Goal: Information Seeking & Learning: Learn about a topic

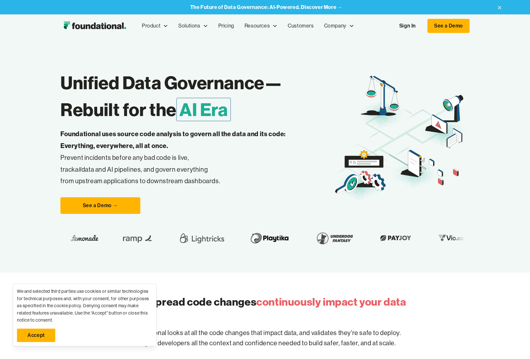
click at [409, 27] on link "Sign In" at bounding box center [407, 25] width 29 height 13
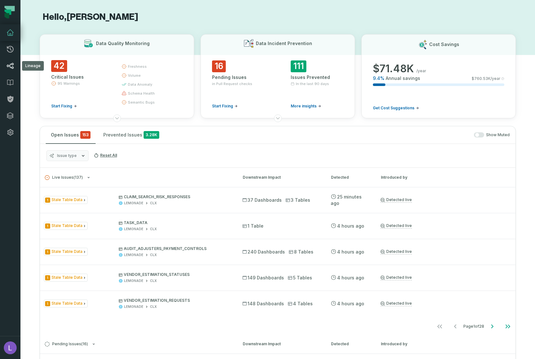
click at [11, 66] on icon at bounding box center [10, 66] width 8 height 8
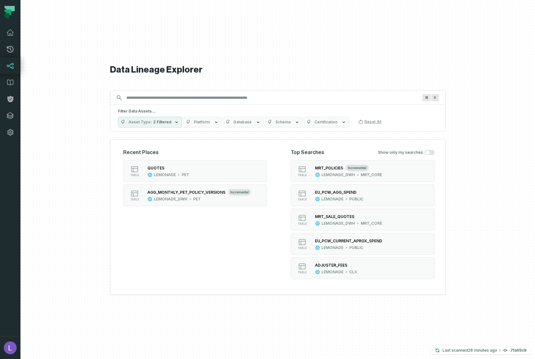
click at [152, 98] on input "Discovery Provider cmdk menu" at bounding box center [272, 98] width 299 height 10
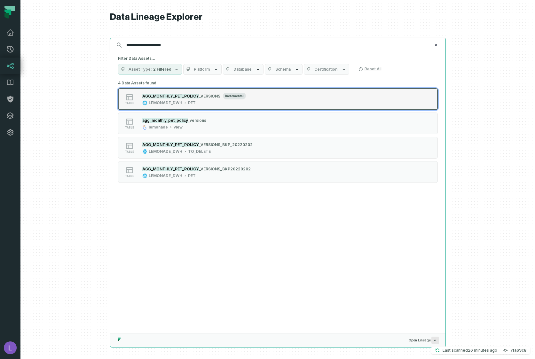
type input "**********"
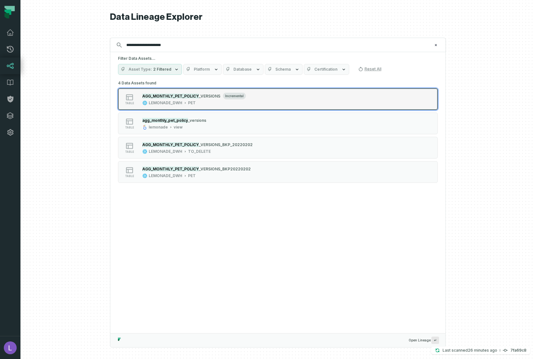
click at [170, 98] on mark "AGG_MONTHLY_PET_POLICY" at bounding box center [170, 96] width 57 height 5
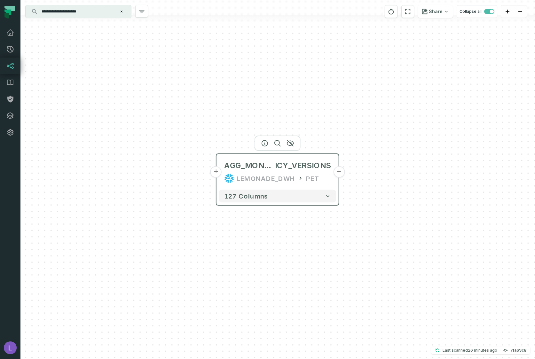
click at [216, 173] on button "+" at bounding box center [217, 172] width 12 height 12
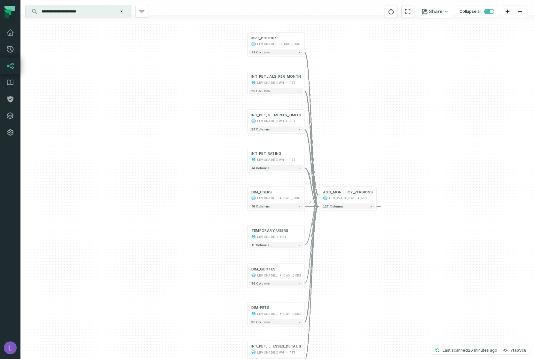
drag, startPoint x: 156, startPoint y: 166, endPoint x: 155, endPoint y: 152, distance: 13.5
click at [155, 152] on div "+ MRT_POLICIES LEMONADE_DWH MRT_CORE + 99 columns + INT_PET_POLICIES_VERSIONS_F…" at bounding box center [277, 179] width 515 height 359
click at [248, 157] on button "+" at bounding box center [247, 156] width 5 height 5
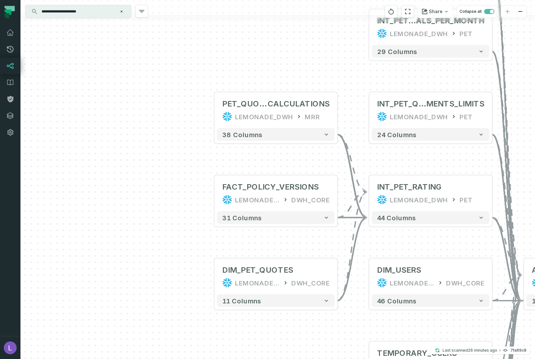
drag, startPoint x: 136, startPoint y: 172, endPoint x: 128, endPoint y: 168, distance: 8.9
click at [128, 168] on div "+ PET_QUOTES_RATING_ CALCULATIONS LEMONADE_DWH MRR + 38 columns + FACT_POLICY_V…" at bounding box center [277, 179] width 515 height 359
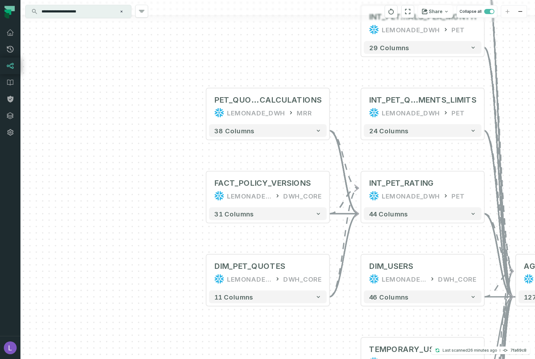
click at [205, 107] on div "+ PET_QUOTES_RATING_ CALCULATIONS LEMONADE_DWH MRR + 38 columns + FACT_POLICY_V…" at bounding box center [277, 179] width 515 height 359
click at [206, 106] on button "+" at bounding box center [206, 107] width 12 height 12
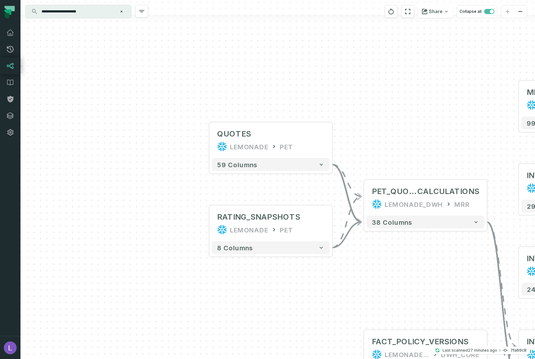
drag, startPoint x: 160, startPoint y: 224, endPoint x: 154, endPoint y: 219, distance: 7.4
click at [154, 219] on div "+ QUOTES LEMONADE PET + 59 columns + RATING_SNAPSHOTS LEMONADE PET - 8 columns …" at bounding box center [277, 179] width 515 height 359
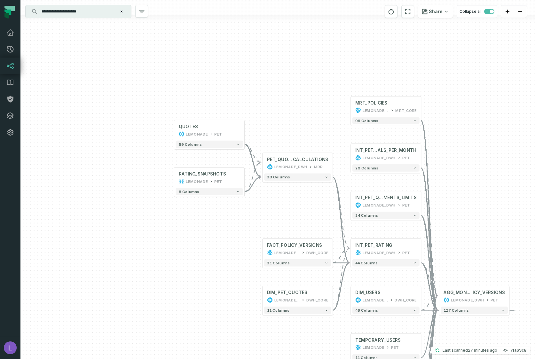
drag, startPoint x: 155, startPoint y: 219, endPoint x: 139, endPoint y: 160, distance: 60.9
click at [139, 160] on div "+ QUOTES LEMONADE PET + 59 columns + RATING_SNAPSHOTS LEMONADE PET - 8 columns …" at bounding box center [277, 179] width 515 height 359
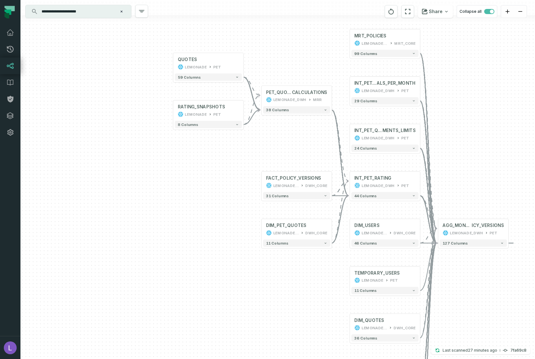
drag, startPoint x: 133, startPoint y: 219, endPoint x: 137, endPoint y: 166, distance: 53.3
click at [137, 166] on div "+ QUOTES LEMONADE PET + 59 columns + RATING_SNAPSHOTS LEMONADE PET - 8 columns …" at bounding box center [277, 179] width 515 height 359
click at [244, 63] on button "+" at bounding box center [243, 63] width 7 height 7
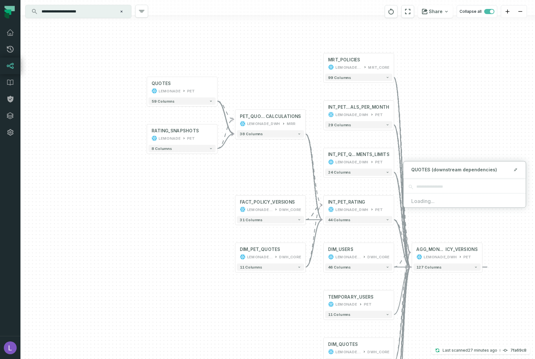
drag, startPoint x: 221, startPoint y: 182, endPoint x: 189, endPoint y: 199, distance: 36.3
click at [189, 199] on div "+ QUOTES LEMONADE PET + 59 columns + RATING_SNAPSHOTS LEMONADE PET - 8 columns …" at bounding box center [277, 179] width 515 height 359
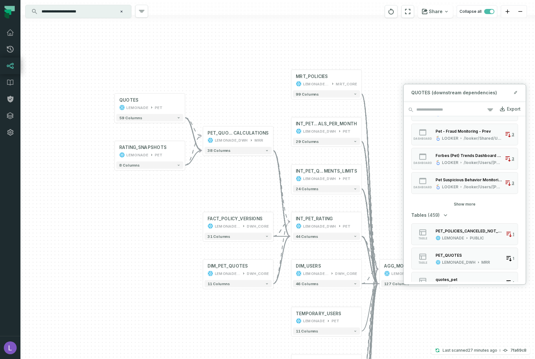
scroll to position [451, 0]
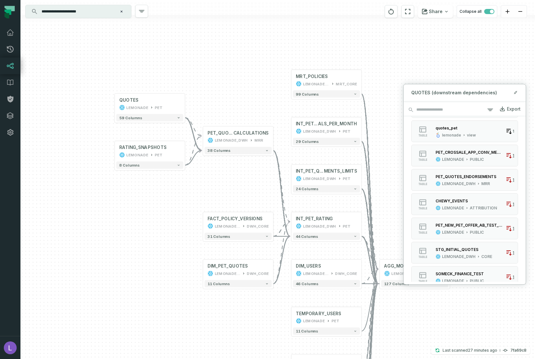
click at [142, 211] on div "+ QUOTES LEMONADE PET + 59 columns + RATING_SNAPSHOTS LEMONADE PET - 8 columns …" at bounding box center [277, 179] width 515 height 359
click at [417, 60] on div "+ QUOTES LEMONADE PET + 59 columns + RATING_SNAPSHOTS LEMONADE PET - 8 columns …" at bounding box center [277, 179] width 515 height 359
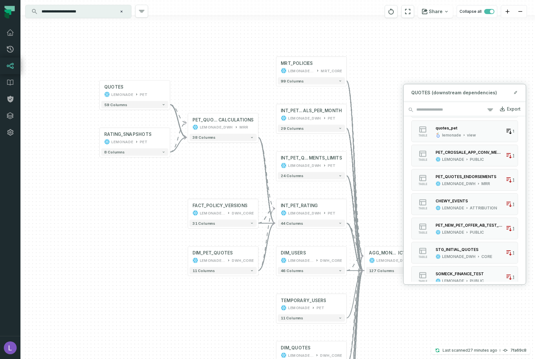
drag, startPoint x: 383, startPoint y: 198, endPoint x: 376, endPoint y: 188, distance: 12.6
click at [375, 188] on div "+ QUOTES LEMONADE PET + 59 columns + RATING_SNAPSHOTS LEMONADE PET - 8 columns …" at bounding box center [277, 179] width 515 height 359
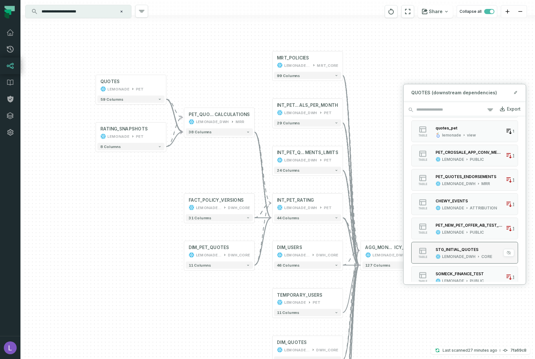
scroll to position [616, 0]
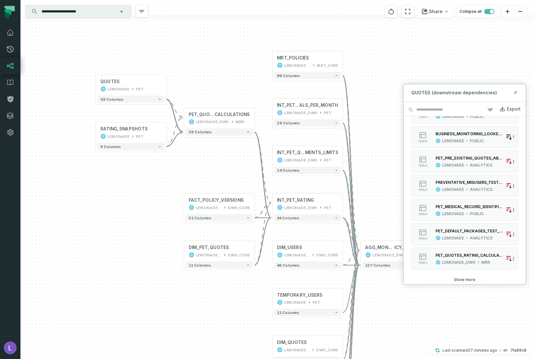
click at [464, 279] on button "Show more" at bounding box center [465, 279] width 22 height 5
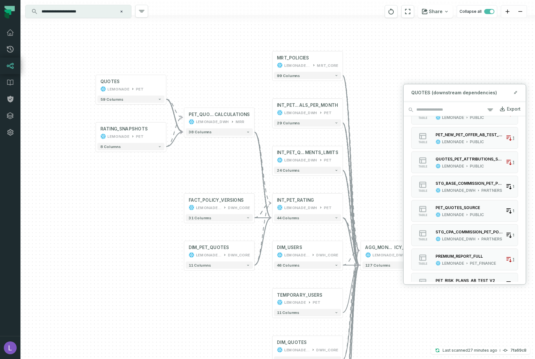
scroll to position [981, 0]
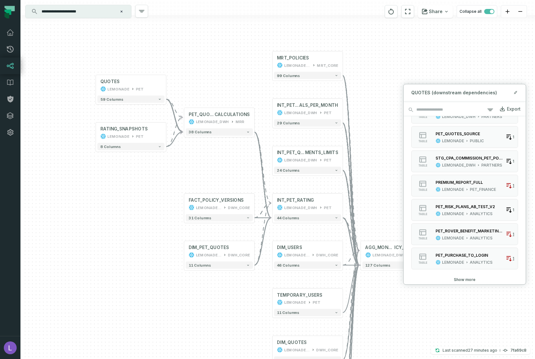
click at [466, 280] on button "Show more" at bounding box center [465, 279] width 22 height 5
click at [463, 278] on button "Show more" at bounding box center [465, 279] width 22 height 5
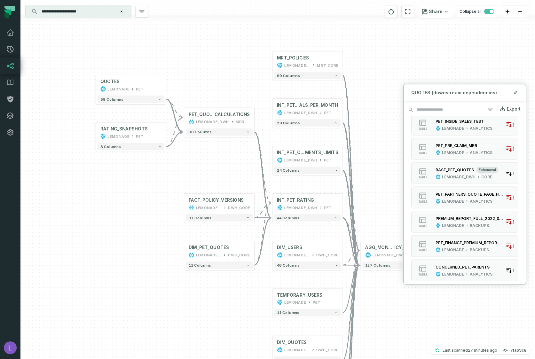
scroll to position [2075, 0]
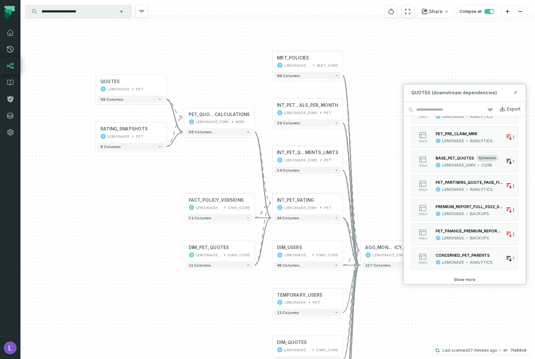
click at [466, 278] on button "Show more" at bounding box center [465, 279] width 22 height 5
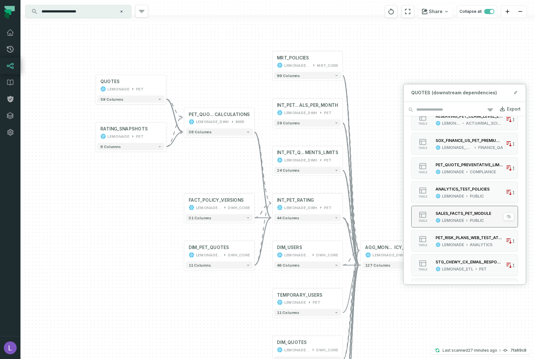
scroll to position [1534, 0]
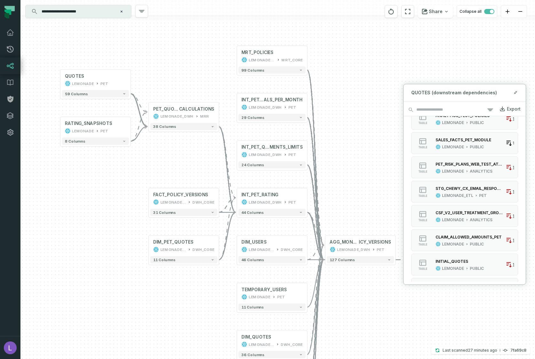
drag, startPoint x: 157, startPoint y: 194, endPoint x: 122, endPoint y: 194, distance: 35.2
click at [122, 194] on div "+ QUOTES LEMONADE PET + 59 columns + RATING_SNAPSHOTS LEMONADE PET - 8 columns …" at bounding box center [277, 179] width 515 height 359
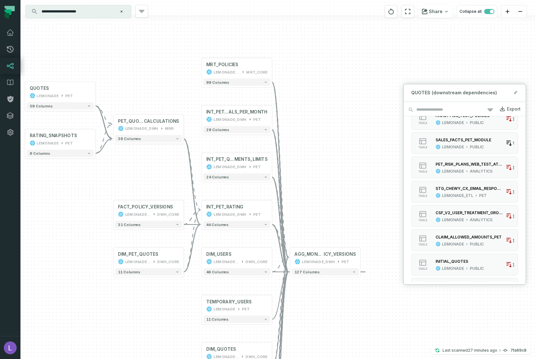
drag, startPoint x: 185, startPoint y: 185, endPoint x: 174, endPoint y: 212, distance: 29.1
click at [174, 212] on div "+ QUOTES LEMONADE PET + 59 columns + RATING_SNAPSHOTS LEMONADE PET - 8 columns …" at bounding box center [277, 179] width 515 height 359
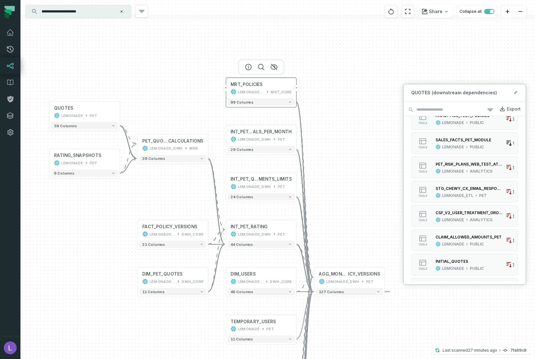
click at [227, 89] on button "+" at bounding box center [226, 88] width 7 height 7
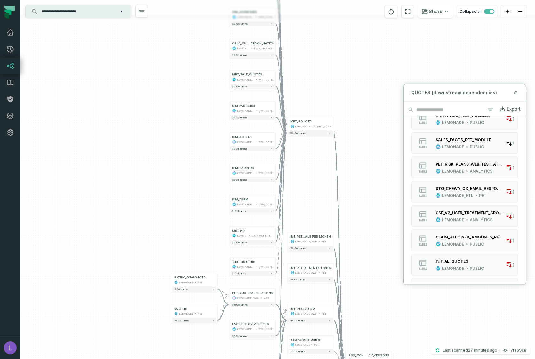
drag, startPoint x: 195, startPoint y: 201, endPoint x: 167, endPoint y: 101, distance: 103.5
click at [167, 97] on div "+ FACT_POLICIES_DWH LEMONADE_DWH DWH_CORE + 43 columns + DIM_POLICIES _TERMINAT…" at bounding box center [277, 179] width 515 height 359
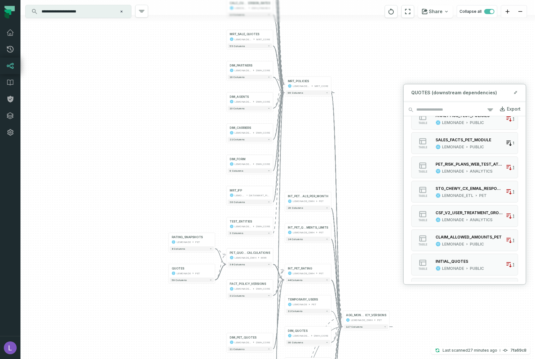
drag, startPoint x: 171, startPoint y: 148, endPoint x: 171, endPoint y: 117, distance: 31.0
click at [171, 117] on div "+ FACT_POLICIES_DWH LEMONADE_DWH DWH_CORE + 43 columns + DIM_POLICIES _TERMINAT…" at bounding box center [277, 179] width 515 height 359
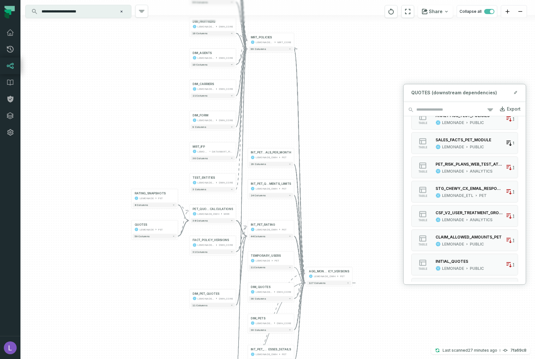
drag, startPoint x: 323, startPoint y: 151, endPoint x: 298, endPoint y: 150, distance: 24.7
click at [298, 150] on div "+ FACT_POLICIES_DWH LEMONADE_DWH DWH_CORE + 43 columns + DIM_POLICIES _TERMINAT…" at bounding box center [277, 179] width 515 height 359
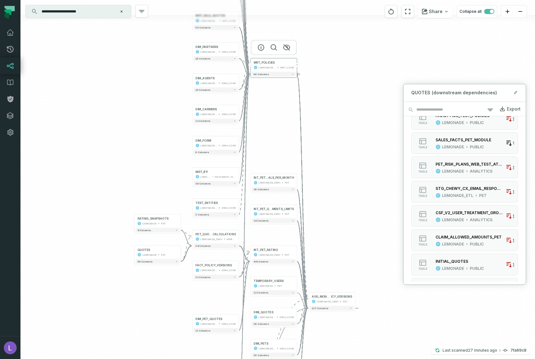
click at [251, 65] on button "-" at bounding box center [251, 65] width 4 height 4
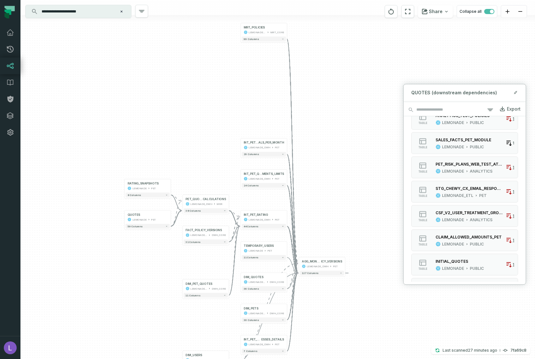
drag, startPoint x: 227, startPoint y: 153, endPoint x: 219, endPoint y: 125, distance: 28.8
click at [219, 125] on div "+ QUOTES LEMONADE PET + 59 columns + RATING_SNAPSHOTS LEMONADE PET - 8 columns …" at bounding box center [277, 179] width 515 height 359
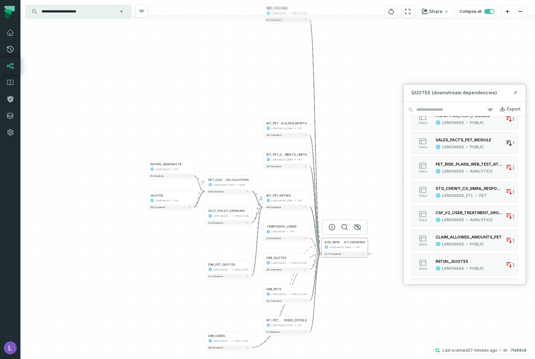
drag, startPoint x: 317, startPoint y: 267, endPoint x: 338, endPoint y: 247, distance: 29.0
click at [338, 249] on div "LEMONADE_DWH" at bounding box center [341, 247] width 22 height 4
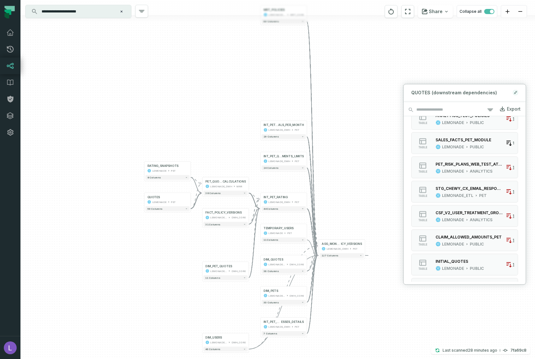
click at [514, 92] on icon at bounding box center [515, 92] width 4 height 5
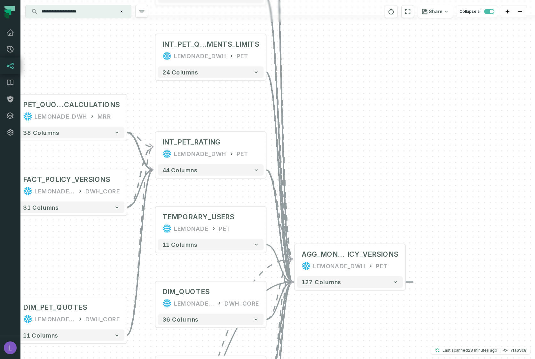
drag, startPoint x: 332, startPoint y: 210, endPoint x: 371, endPoint y: 270, distance: 71.7
click at [371, 270] on div "+ QUOTES LEMONADE PET + 59 columns + RATING_SNAPSHOTS LEMONADE PET - 8 columns …" at bounding box center [277, 179] width 515 height 359
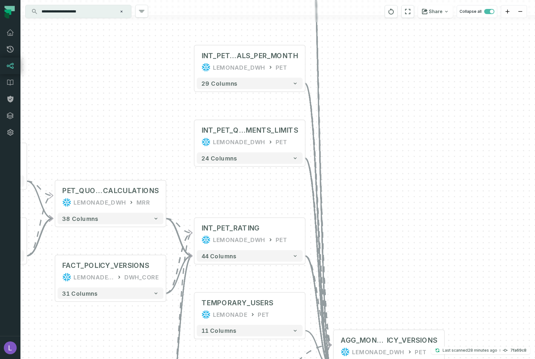
drag, startPoint x: 368, startPoint y: 212, endPoint x: 367, endPoint y: 265, distance: 53.4
click at [367, 265] on div "+ QUOTES LEMONADE PET + 59 columns + RATING_SNAPSHOTS LEMONADE PET - 8 columns …" at bounding box center [277, 179] width 515 height 359
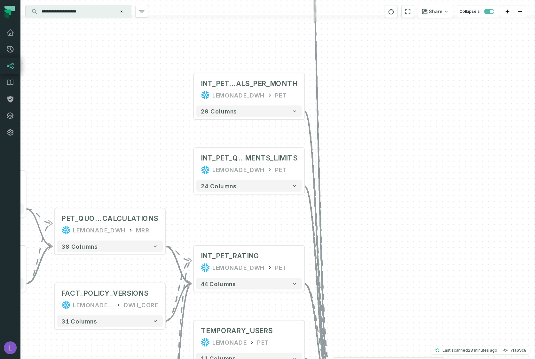
drag, startPoint x: 372, startPoint y: 220, endPoint x: 372, endPoint y: 291, distance: 71.0
click at [372, 291] on div "+ QUOTES LEMONADE PET + 59 columns + RATING_SNAPSHOTS LEMONADE PET - 8 columns …" at bounding box center [277, 179] width 515 height 359
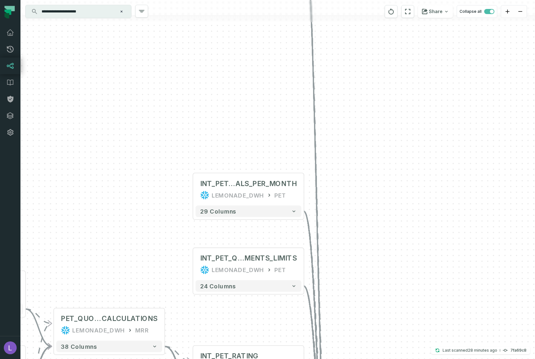
drag, startPoint x: 374, startPoint y: 216, endPoint x: 372, endPoint y: 335, distance: 119.4
click at [372, 335] on div "+ QUOTES LEMONADE PET + 59 columns + RATING_SNAPSHOTS LEMONADE PET - 8 columns …" at bounding box center [277, 179] width 515 height 359
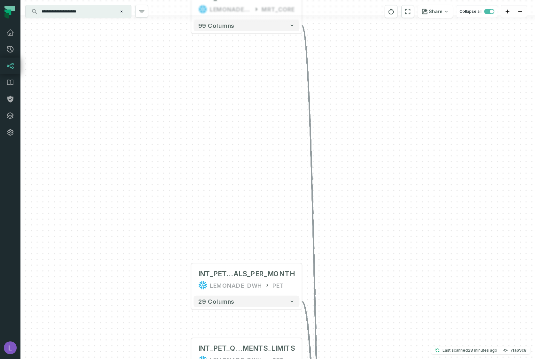
click at [365, 246] on div "+ QUOTES LEMONADE PET + 59 columns + RATING_SNAPSHOTS LEMONADE PET - 8 columns …" at bounding box center [277, 179] width 515 height 359
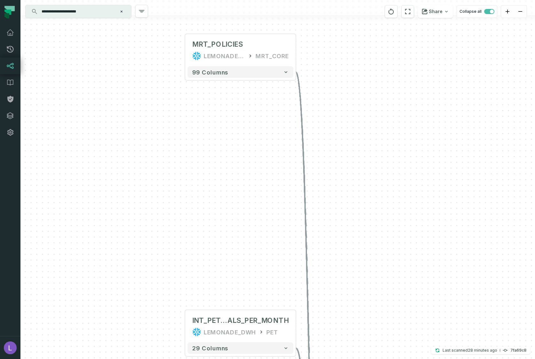
drag, startPoint x: 371, startPoint y: 131, endPoint x: 371, endPoint y: 136, distance: 5.1
click at [371, 128] on div "+ QUOTES LEMONADE PET + 59 columns + RATING_SNAPSHOTS LEMONADE PET - 8 columns …" at bounding box center [277, 179] width 515 height 359
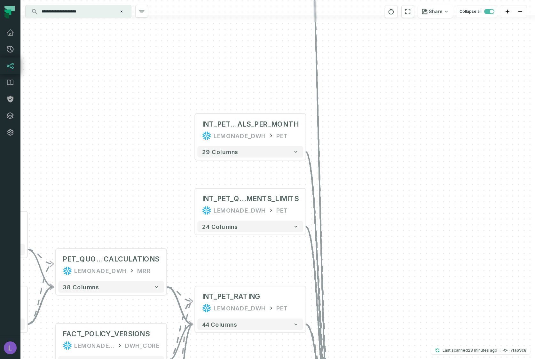
drag, startPoint x: 374, startPoint y: 193, endPoint x: 377, endPoint y: 104, distance: 88.7
click at [377, 107] on div "+ QUOTES LEMONADE PET + 59 columns + RATING_SNAPSHOTS LEMONADE PET - 8 columns …" at bounding box center [277, 179] width 515 height 359
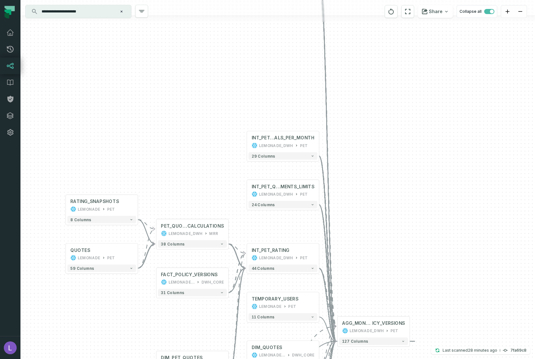
drag, startPoint x: 365, startPoint y: 230, endPoint x: 385, endPoint y: 209, distance: 29.2
click at [385, 209] on div "+ QUOTES LEMONADE PET + 59 columns + RATING_SNAPSHOTS LEMONADE PET - 8 columns …" at bounding box center [277, 179] width 515 height 359
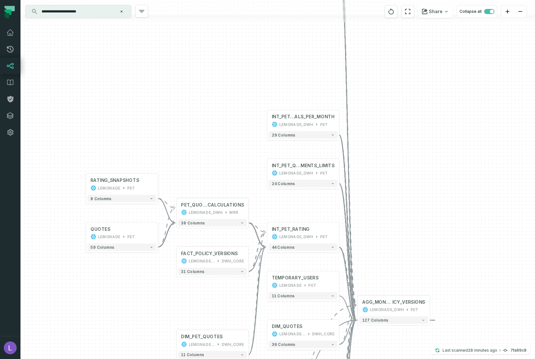
drag, startPoint x: 377, startPoint y: 223, endPoint x: 389, endPoint y: 155, distance: 68.9
click at [389, 155] on div "+ QUOTES LEMONADE PET + 59 columns + RATING_SNAPSHOTS LEMONADE PET - 8 columns …" at bounding box center [277, 179] width 515 height 359
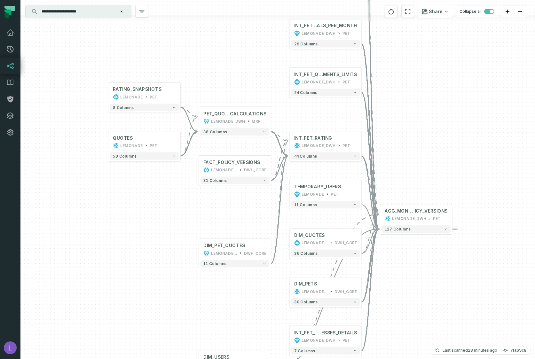
click at [391, 163] on div "+ QUOTES LEMONADE PET + 59 columns + RATING_SNAPSHOTS LEMONADE PET - 8 columns …" at bounding box center [277, 179] width 515 height 359
click at [290, 288] on button "+" at bounding box center [289, 288] width 7 height 7
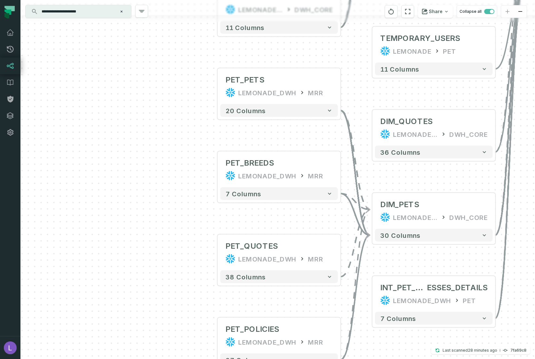
drag, startPoint x: 189, startPoint y: 165, endPoint x: 192, endPoint y: 233, distance: 67.9
click at [192, 233] on div "+ PET_PETS LEMONADE_DWH MRR + 20 columns + PET_BREEDS LEMONADE_DWH MRR - 7 colu…" at bounding box center [277, 179] width 515 height 359
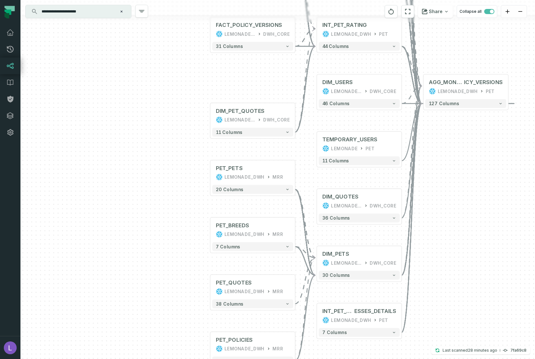
click at [209, 176] on div "+ PET_PETS LEMONADE_DWH MRR + 20 columns + PET_BREEDS LEMONADE_DWH MRR - 7 colu…" at bounding box center [277, 179] width 515 height 359
click at [210, 172] on button "+" at bounding box center [210, 173] width 8 height 8
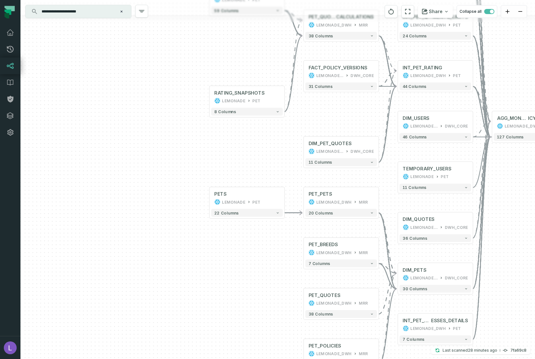
drag, startPoint x: 213, startPoint y: 128, endPoint x: 178, endPoint y: 171, distance: 55.7
click at [188, 186] on div "+ PETS LEMONADE PET + 22 columns - PET_PETS LEMONADE_DWH MRR + 20 columns + PET…" at bounding box center [277, 179] width 515 height 359
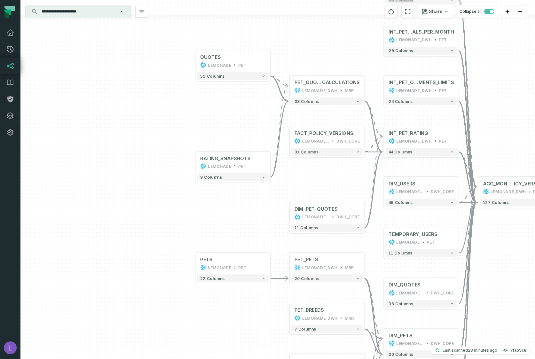
drag, startPoint x: 163, startPoint y: 155, endPoint x: 157, endPoint y: 200, distance: 45.6
click at [157, 200] on div "+ PETS LEMONADE PET + 22 columns - PET_PETS LEMONADE_DWH MRR + 20 columns + PET…" at bounding box center [277, 179] width 515 height 359
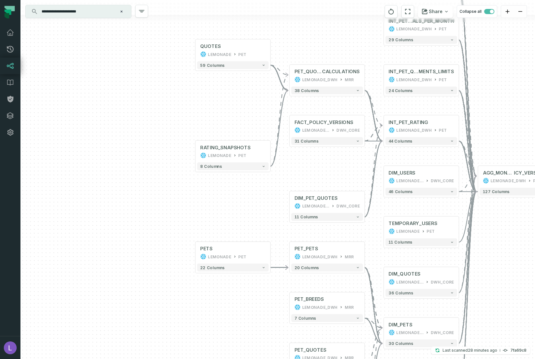
drag, startPoint x: 157, startPoint y: 187, endPoint x: 154, endPoint y: 156, distance: 30.8
click at [154, 156] on div "+ PETS LEMONADE PET + 22 columns - PET_PETS LEMONADE_DWH MRR + 20 columns + PET…" at bounding box center [277, 179] width 515 height 359
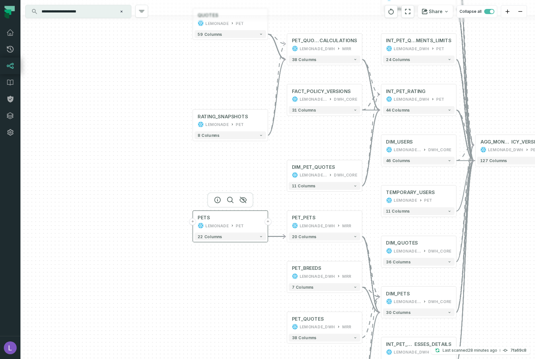
click at [193, 222] on button "+" at bounding box center [192, 222] width 7 height 7
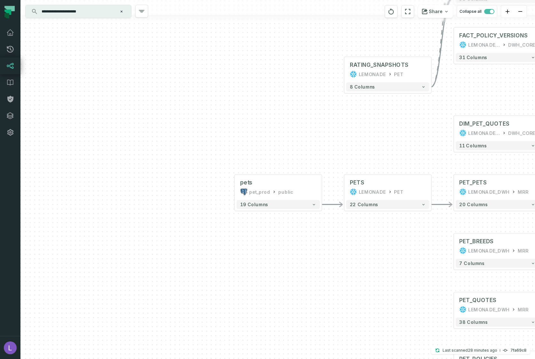
drag, startPoint x: 338, startPoint y: 235, endPoint x: 229, endPoint y: 238, distance: 108.5
click at [229, 238] on div "pets pet_prod public - 19 columns - PETS LEMONADE PET + 22 columns - PET_PETS L…" at bounding box center [277, 179] width 515 height 359
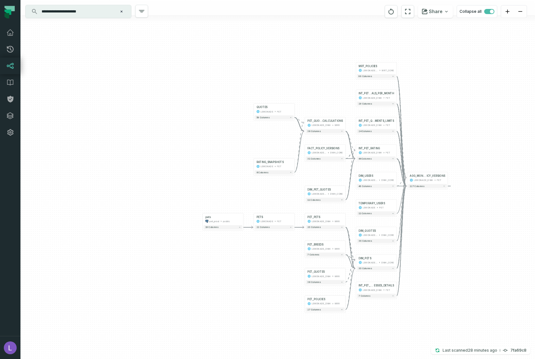
drag, startPoint x: 271, startPoint y: 244, endPoint x: 241, endPoint y: 244, distance: 29.8
click at [241, 244] on div "pets pet_prod public - 19 columns - PETS LEMONADE PET + 22 columns - PET_PETS L…" at bounding box center [277, 179] width 515 height 359
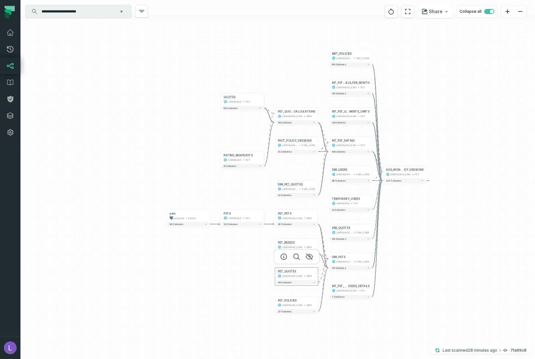
click at [275, 273] on button "+" at bounding box center [275, 274] width 4 height 4
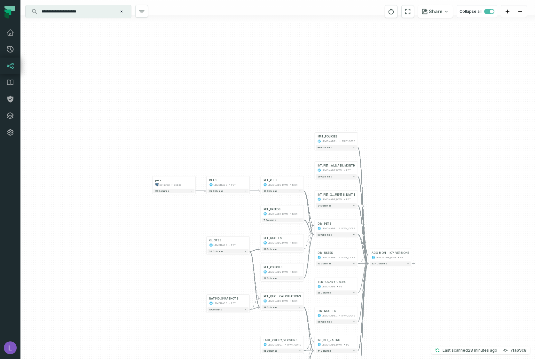
drag, startPoint x: 212, startPoint y: 242, endPoint x: 190, endPoint y: 195, distance: 52.0
click at [190, 195] on div "pets pet_prod public - 19 columns - PETS LEMONADE PET + 22 columns - PET_PETS L…" at bounding box center [277, 179] width 515 height 359
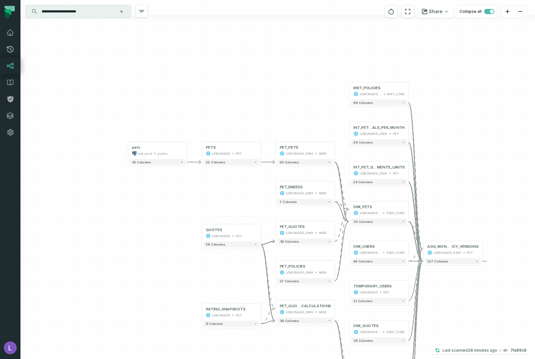
drag, startPoint x: 178, startPoint y: 190, endPoint x: 161, endPoint y: 170, distance: 26.8
click at [161, 170] on div "pets pet_prod public - 19 columns - PETS LEMONADE PET + 22 columns - PET_PETS L…" at bounding box center [277, 179] width 515 height 359
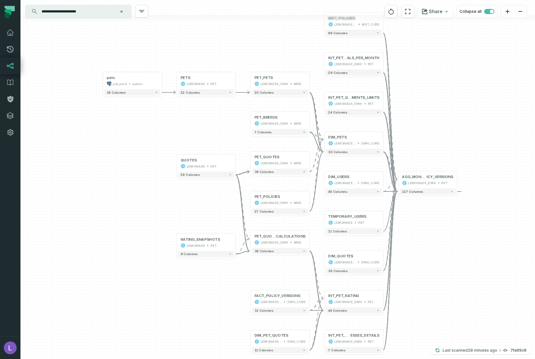
drag, startPoint x: 156, startPoint y: 218, endPoint x: 156, endPoint y: 180, distance: 38.4
click at [156, 180] on div "pets pet_prod public - 19 columns - PETS LEMONADE PET + 22 columns - PET_PETS L…" at bounding box center [277, 179] width 515 height 359
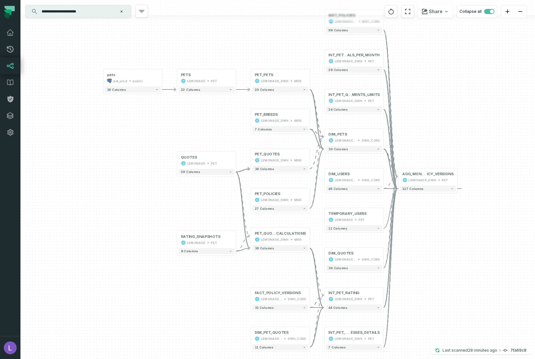
drag, startPoint x: 156, startPoint y: 210, endPoint x: 153, endPoint y: 174, distance: 35.3
click at [153, 174] on div "pets pet_prod public - 19 columns - PETS LEMONADE PET + 22 columns - PET_PETS L…" at bounding box center [277, 179] width 515 height 359
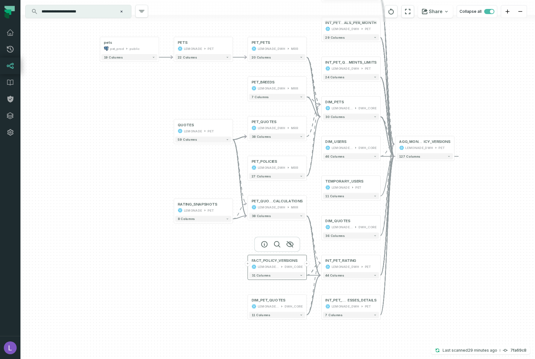
click at [248, 265] on button "+" at bounding box center [247, 263] width 5 height 5
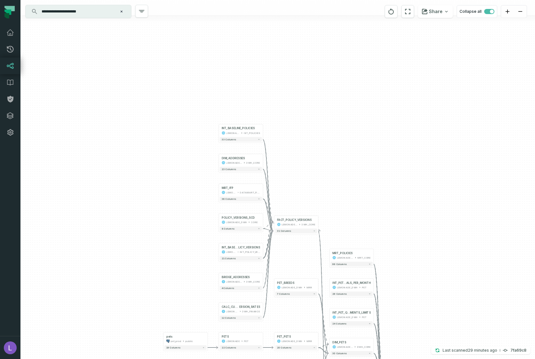
drag, startPoint x: 145, startPoint y: 245, endPoint x: 126, endPoint y: 199, distance: 49.9
click at [126, 199] on div "+ INT_BASELINE_POLICIES LEMONADE_DWH INT_POLICIES + 33 columns + DIM_ADDRESSES …" at bounding box center [277, 179] width 515 height 359
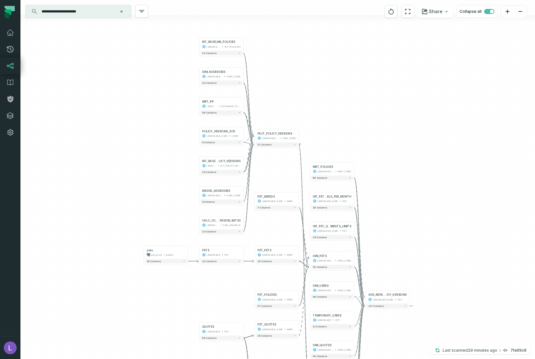
drag, startPoint x: 123, startPoint y: 204, endPoint x: 117, endPoint y: 174, distance: 30.7
click at [117, 174] on div "+ INT_BASELINE_POLICIES LEMONADE_DWH INT_POLICIES + 33 columns + DIM_ADDRESSES …" at bounding box center [277, 179] width 515 height 359
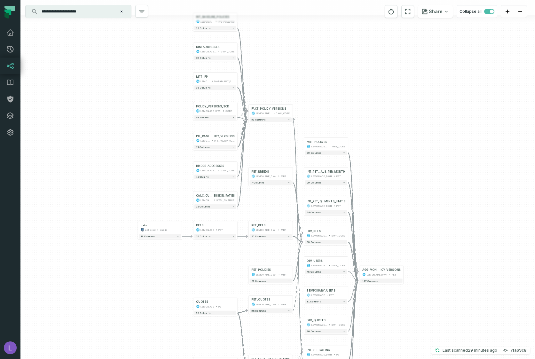
drag, startPoint x: 125, startPoint y: 267, endPoint x: 121, endPoint y: 210, distance: 58.0
click at [121, 210] on div "+ INT_BASELINE_POLICIES LEMONADE_DWH INT_POLICIES + 33 columns + DIM_ADDRESSES …" at bounding box center [277, 179] width 515 height 359
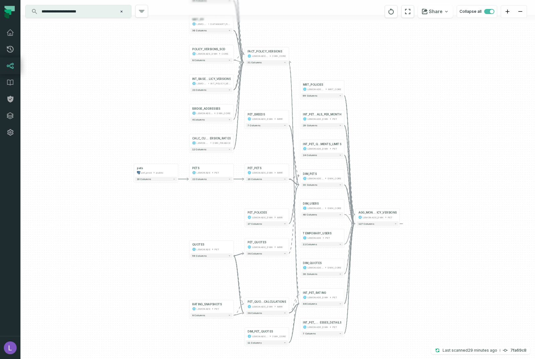
drag, startPoint x: 117, startPoint y: 246, endPoint x: 117, endPoint y: 212, distance: 33.6
click at [117, 212] on div "+ INT_BASELINE_POLICIES LEMONADE_DWH INT_POLICIES + 33 columns + DIM_ADDRESSES …" at bounding box center [277, 179] width 515 height 359
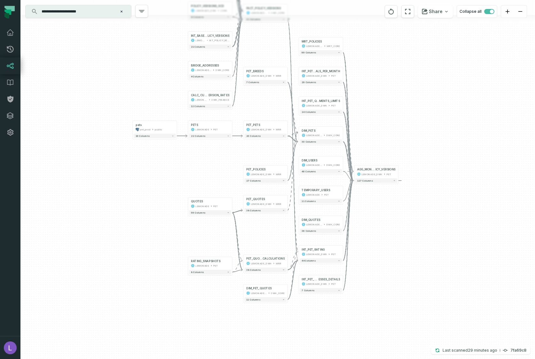
drag, startPoint x: 115, startPoint y: 237, endPoint x: 115, endPoint y: 217, distance: 20.5
click at [115, 217] on div "+ INT_BASELINE_POLICIES LEMONADE_DWH INT_POLICIES + 33 columns + DIM_ADDRESSES …" at bounding box center [277, 179] width 515 height 359
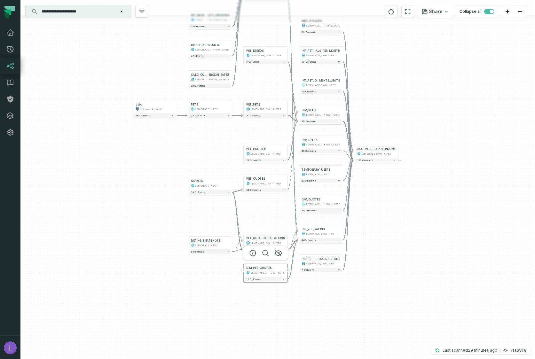
click at [243, 270] on button "+" at bounding box center [244, 270] width 4 height 4
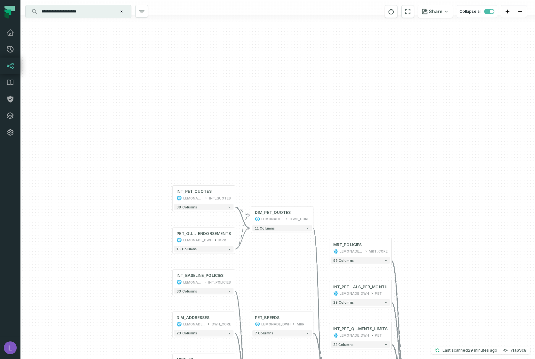
drag, startPoint x: 127, startPoint y: 264, endPoint x: 118, endPoint y: 213, distance: 51.9
click at [128, 180] on div "+ INT_PET_QUOTES LEMONADE_DWH INT_QUOTES + 38 columns + PET_QUOTES_ ENDORSEMENT…" at bounding box center [277, 179] width 515 height 359
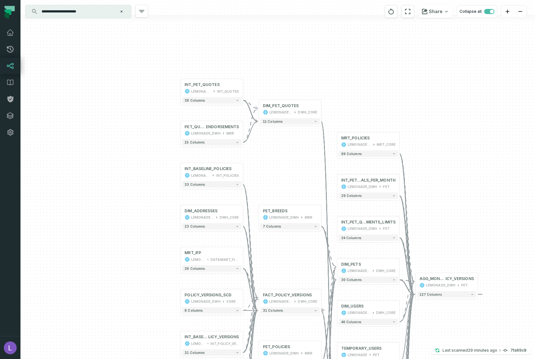
drag, startPoint x: 114, startPoint y: 246, endPoint x: 128, endPoint y: 194, distance: 54.0
click at [128, 194] on div "+ INT_PET_QUOTES LEMONADE_DWH INT_QUOTES + 38 columns + PET_QUOTES_ ENDORSEMENT…" at bounding box center [277, 179] width 515 height 359
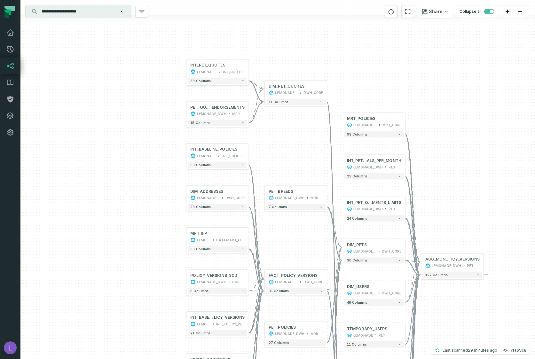
drag, startPoint x: 123, startPoint y: 148, endPoint x: 120, endPoint y: 162, distance: 14.4
click at [123, 146] on div "+ INT_PET_QUOTES LEMONADE_DWH INT_QUOTES + 38 columns + PET_QUOTES_ ENDORSEMENT…" at bounding box center [277, 179] width 515 height 359
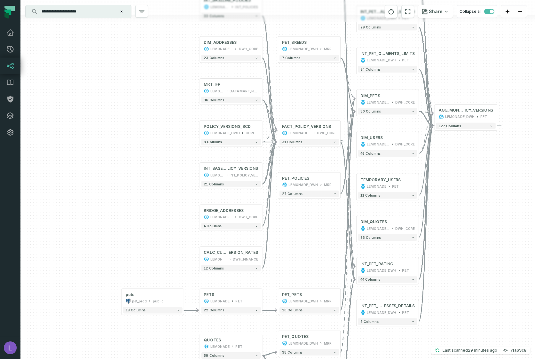
drag, startPoint x: 122, startPoint y: 227, endPoint x: 129, endPoint y: 172, distance: 55.5
click at [129, 175] on div "+ INT_PET_QUOTES LEMONADE_DWH INT_QUOTES + 38 columns + PET_QUOTES_ ENDORSEMENT…" at bounding box center [277, 179] width 515 height 359
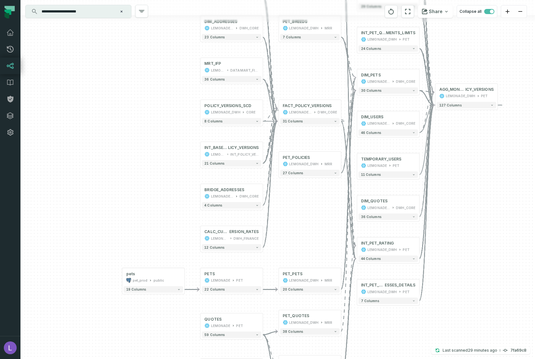
drag, startPoint x: 126, startPoint y: 227, endPoint x: 128, endPoint y: 140, distance: 87.7
click at [129, 144] on div "+ INT_PET_QUOTES LEMONADE_DWH INT_QUOTES + 38 columns + PET_QUOTES_ ENDORSEMENT…" at bounding box center [277, 179] width 515 height 359
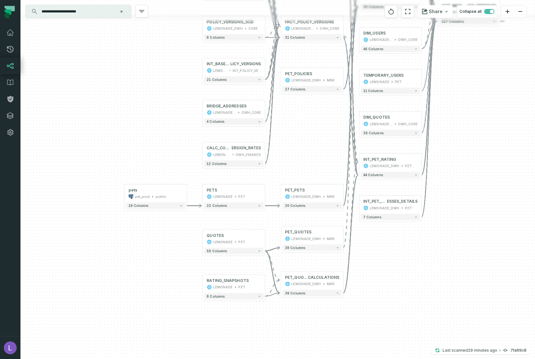
drag, startPoint x: 115, startPoint y: 237, endPoint x: 115, endPoint y: 199, distance: 37.8
click at [115, 199] on div "+ INT_PET_QUOTES LEMONADE_DWH INT_QUOTES + 38 columns + PET_QUOTES_ ENDORSEMENT…" at bounding box center [277, 179] width 515 height 359
